Goal: Transaction & Acquisition: Purchase product/service

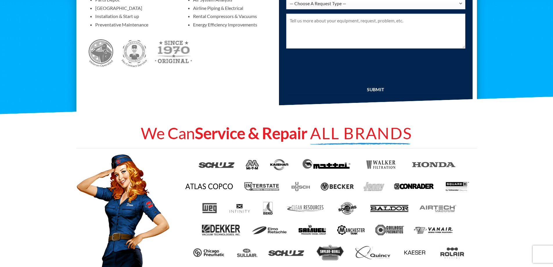
scroll to position [203, 0]
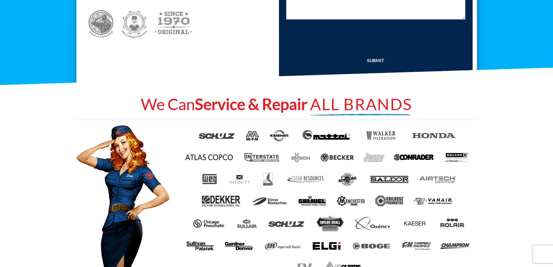
click at [324, 245] on img at bounding box center [326, 246] width 29 height 12
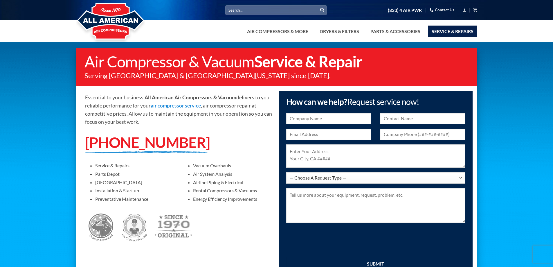
click at [440, 12] on link "Contact Us" at bounding box center [442, 10] width 25 height 9
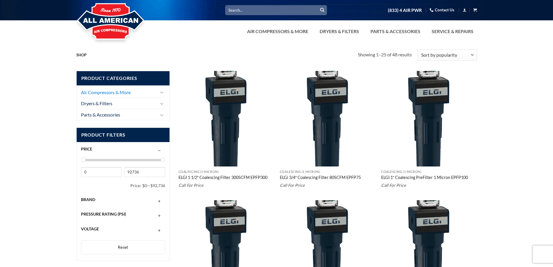
click at [97, 95] on link "Air Compressors & More" at bounding box center [119, 92] width 76 height 11
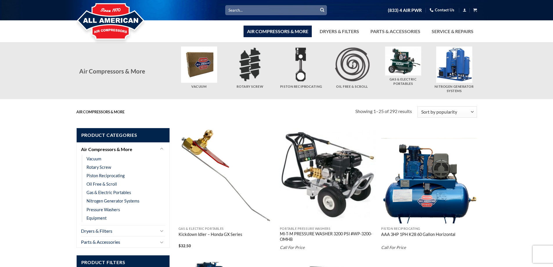
click at [237, 10] on input "Search for:" at bounding box center [276, 10] width 102 height 10
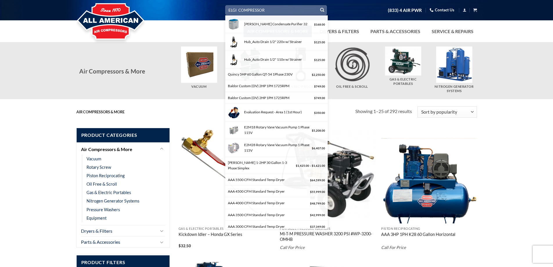
type input "ELGI COMPRESSOR"
click at [318, 6] on button "Submit" at bounding box center [322, 10] width 9 height 9
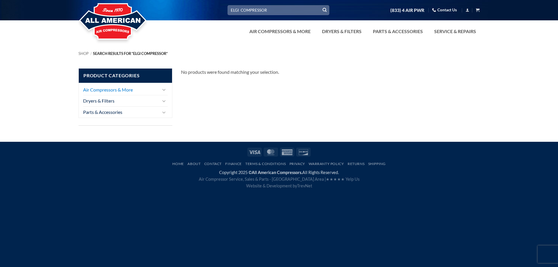
click at [113, 89] on link "Air Compressors & More" at bounding box center [121, 89] width 76 height 11
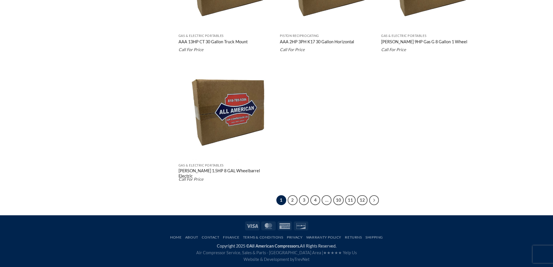
scroll to position [1079, 0]
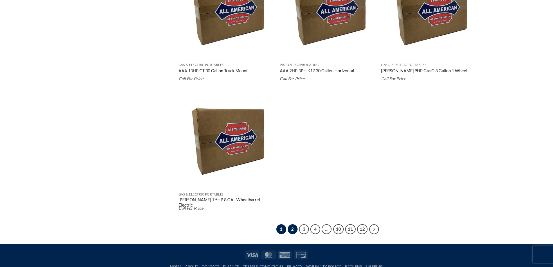
click at [290, 230] on link "2" at bounding box center [293, 229] width 10 height 10
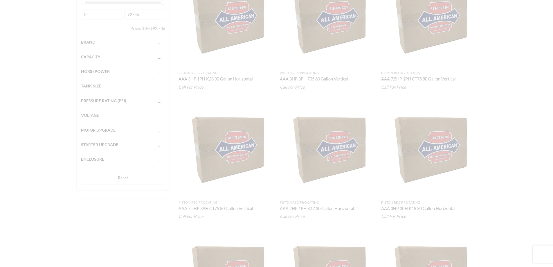
scroll to position [51, 0]
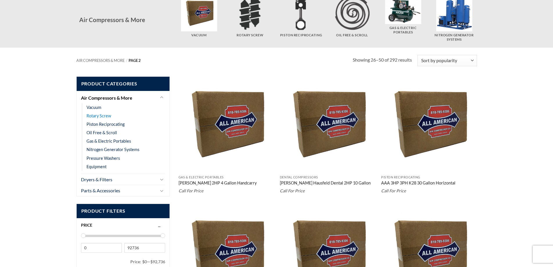
click at [98, 114] on link "Rotary Screw" at bounding box center [99, 116] width 25 height 8
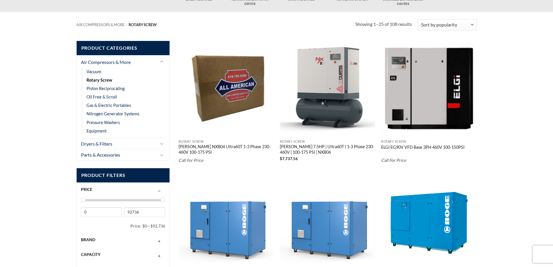
scroll to position [116, 0]
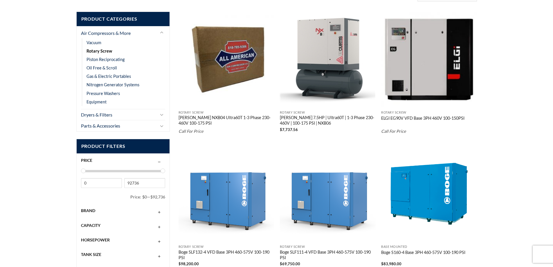
click at [95, 213] on div "Brand" at bounding box center [123, 210] width 85 height 11
click at [90, 226] on span "ELGI" at bounding box center [86, 223] width 10 height 5
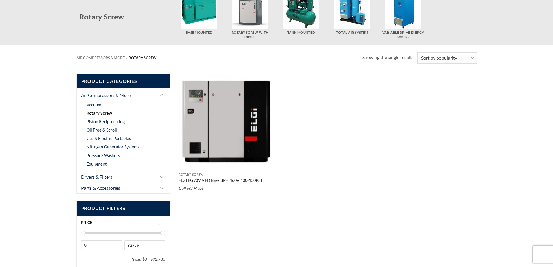
scroll to position [51, 0]
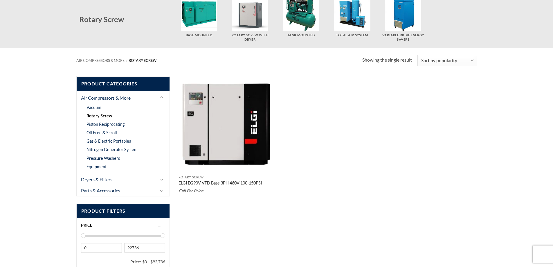
click at [224, 155] on img "ELGI EG90V VFD Base 3PH 460V 100-150PSI" at bounding box center [227, 124] width 96 height 96
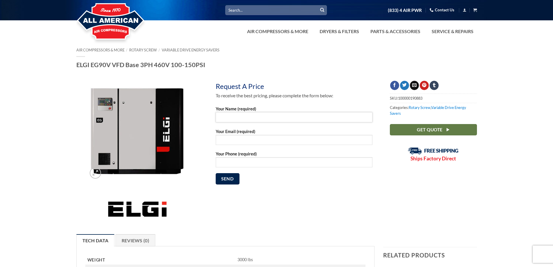
click at [236, 119] on input "Your Name (required)" at bounding box center [294, 117] width 157 height 10
type input "KAMRAN"
click at [234, 139] on input "Your Email (required)" at bounding box center [294, 140] width 157 height 10
type input "KAMRANVAS@YAHOO.COM"
drag, startPoint x: 188, startPoint y: 177, endPoint x: 213, endPoint y: 162, distance: 28.6
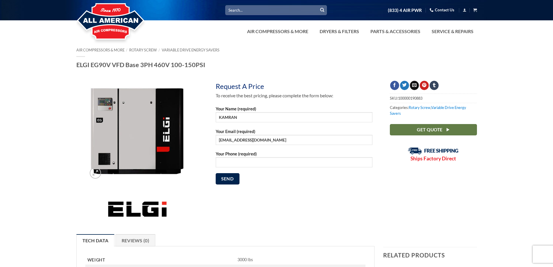
click at [188, 177] on div at bounding box center [137, 134] width 128 height 107
click at [232, 160] on input "Your Phone (required)" at bounding box center [294, 162] width 157 height 10
type input "310-305-1777"
click at [233, 179] on input "Send" at bounding box center [228, 178] width 24 height 11
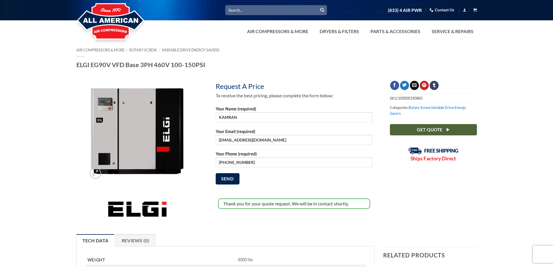
click at [401, 126] on link "Get Quote" at bounding box center [433, 129] width 87 height 11
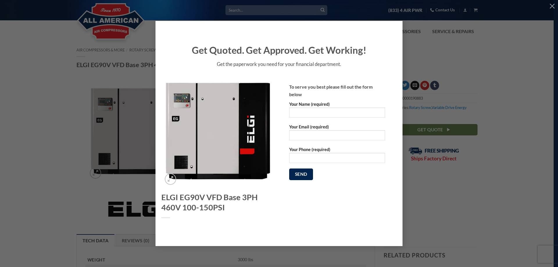
click at [490, 58] on div "Get Quoted. Get Approved. Get Working! Get the paperwork you need for your fina…" at bounding box center [279, 133] width 540 height 225
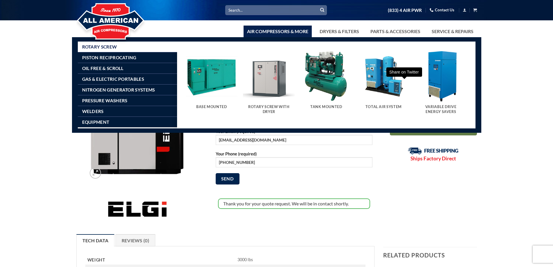
scroll to position [29, 0]
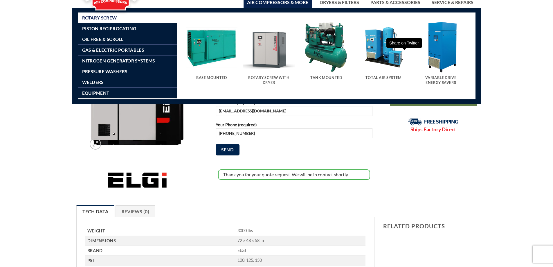
click at [272, 42] on img "Visit product category Rotary Screw With Dryer" at bounding box center [269, 47] width 52 height 52
